Goal: Transaction & Acquisition: Purchase product/service

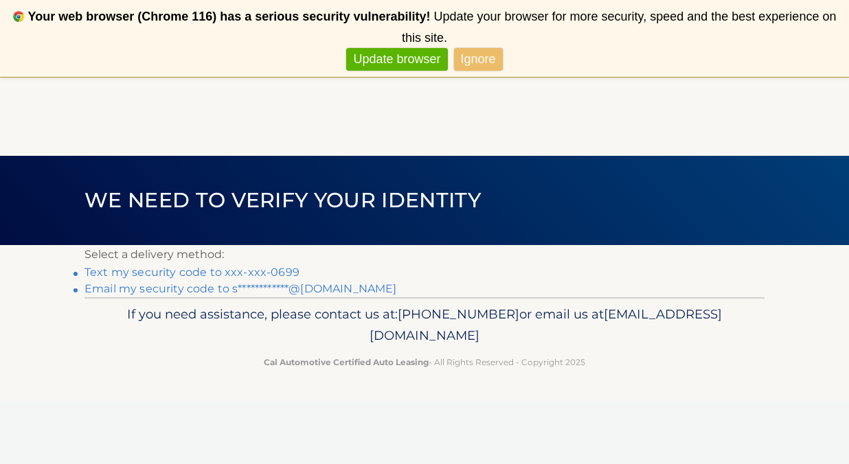
click at [210, 274] on link "Text my security code to xxx-xxx-0699" at bounding box center [192, 272] width 215 height 13
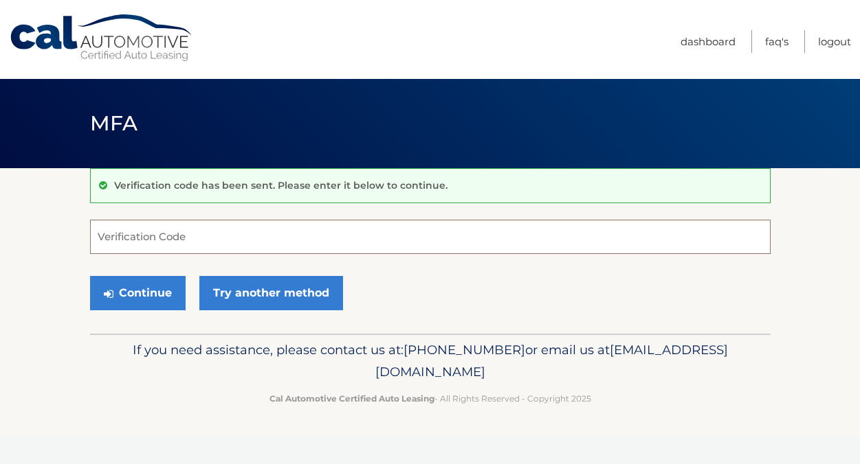
click at [166, 234] on input "Verification Code" at bounding box center [430, 237] width 680 height 34
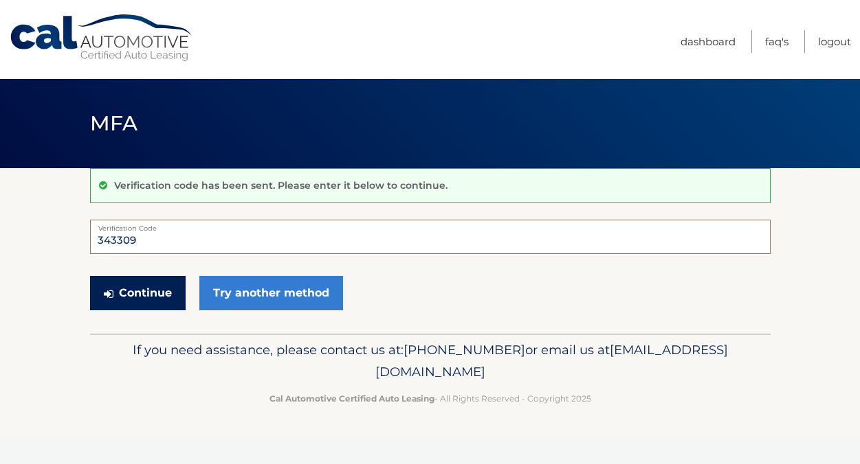
type input "343309"
click at [131, 298] on button "Continue" at bounding box center [138, 293] width 96 height 34
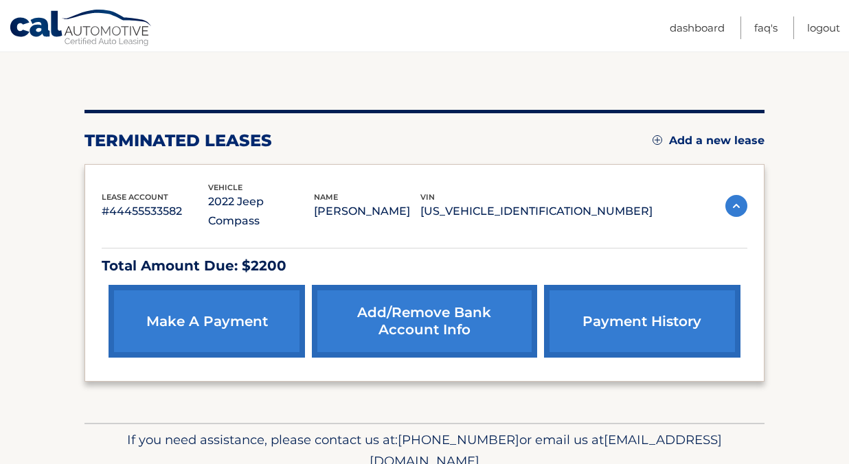
scroll to position [121, 0]
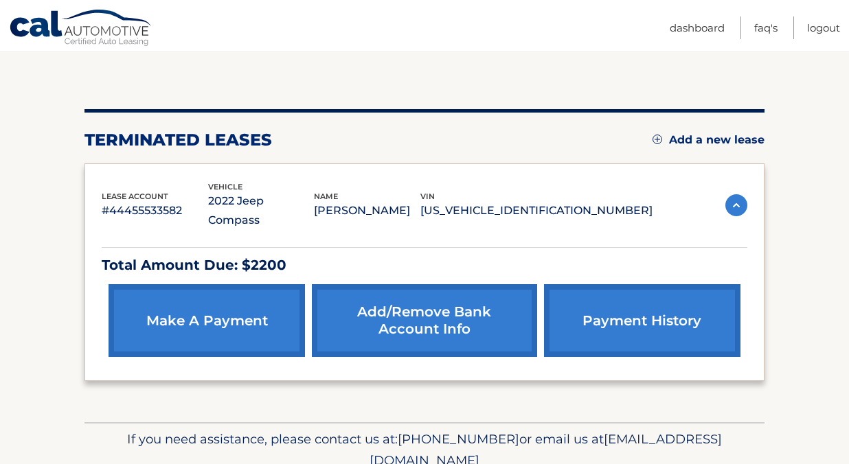
click at [138, 302] on link "make a payment" at bounding box center [207, 320] width 197 height 73
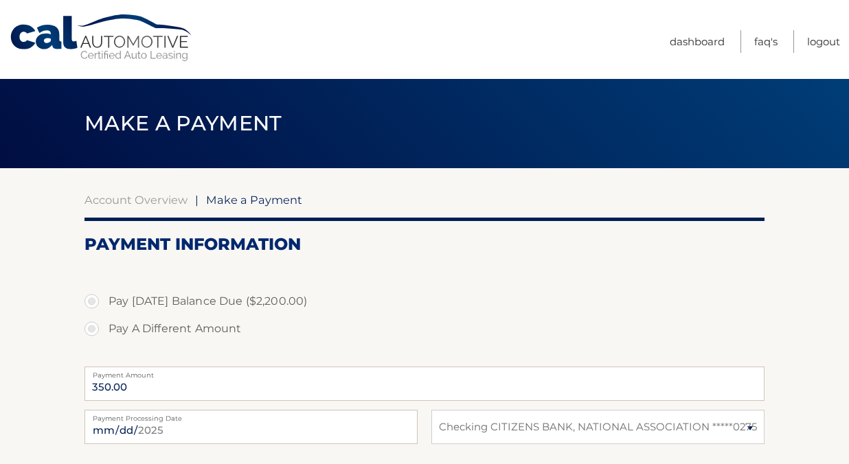
select select "MGMyNmVhNTYtZjZiOC00NGEyLWE4MWQtNmZjYzI0NDE1YmEz"
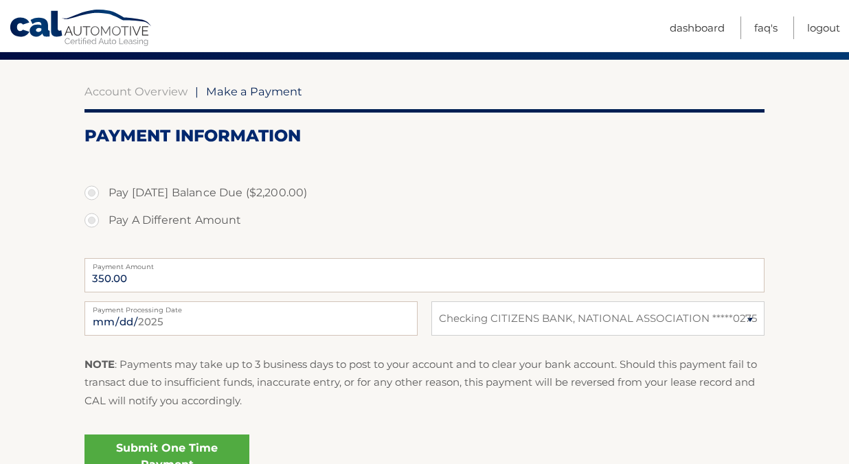
scroll to position [114, 0]
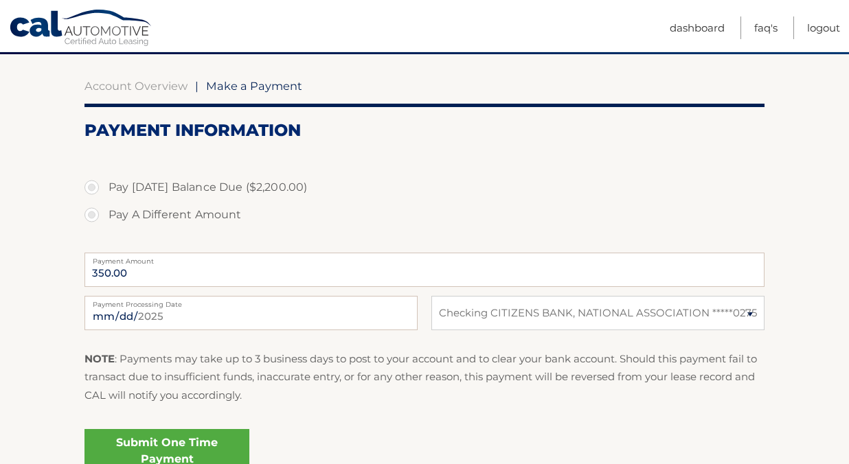
click at [181, 191] on label "Pay [DATE] Balance Due ($2,200.00)" at bounding box center [425, 187] width 680 height 27
click at [104, 191] on input "Pay [DATE] Balance Due ($2,200.00)" at bounding box center [97, 185] width 14 height 22
radio input "true"
type input "2200.00"
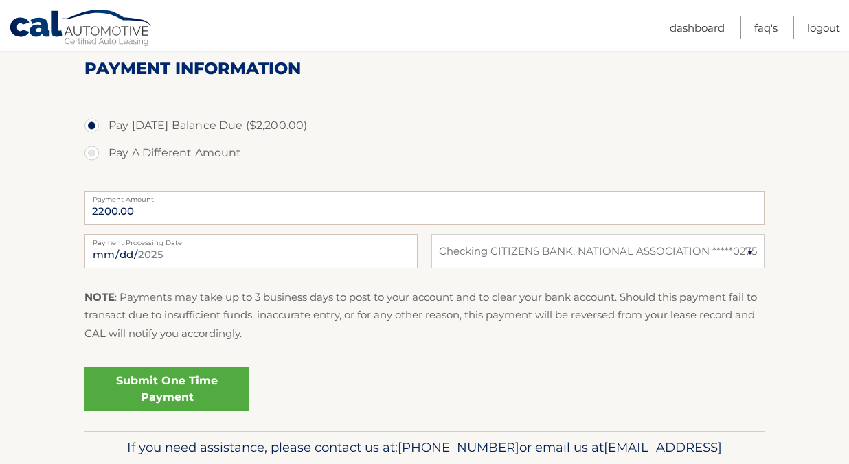
scroll to position [179, 0]
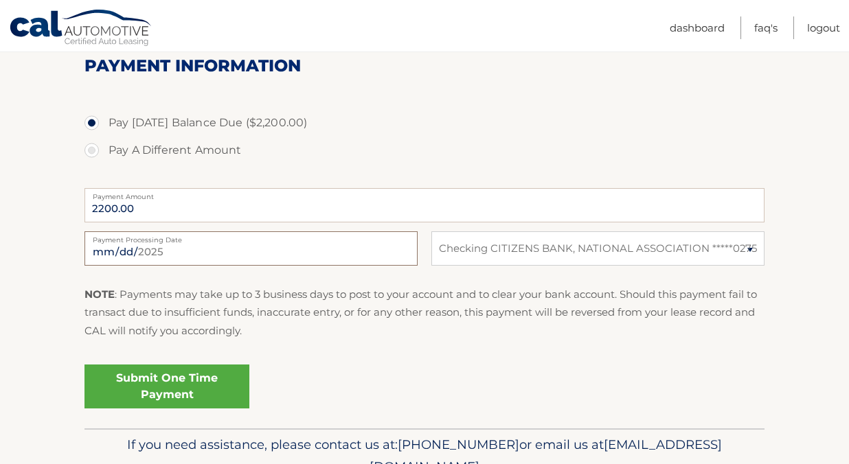
click at [113, 250] on input "[DATE]" at bounding box center [251, 249] width 333 height 34
type input "[DATE]"
click at [134, 148] on label "Pay A Different Amount" at bounding box center [425, 150] width 680 height 27
click at [104, 148] on input "Pay A Different Amount" at bounding box center [97, 148] width 14 height 22
radio input "true"
